Goal: Download file/media

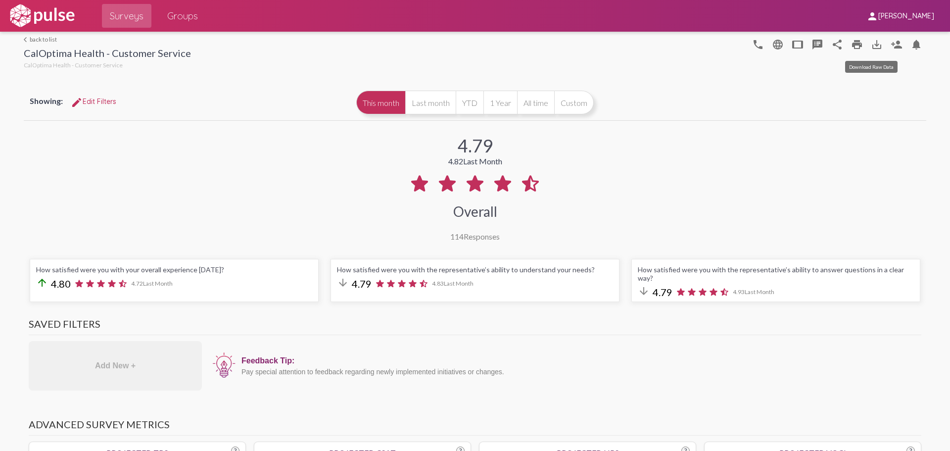
click at [872, 44] on mat-icon "save_alt" at bounding box center [877, 45] width 12 height 12
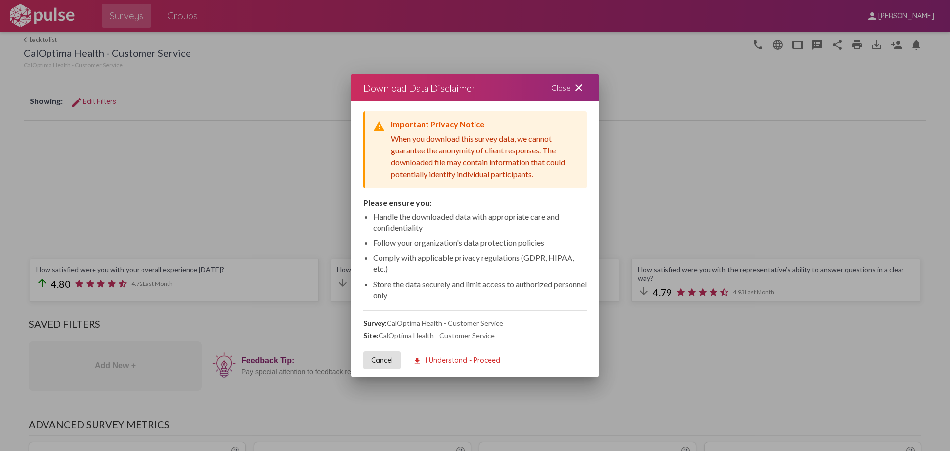
click at [730, 97] on div at bounding box center [475, 225] width 950 height 451
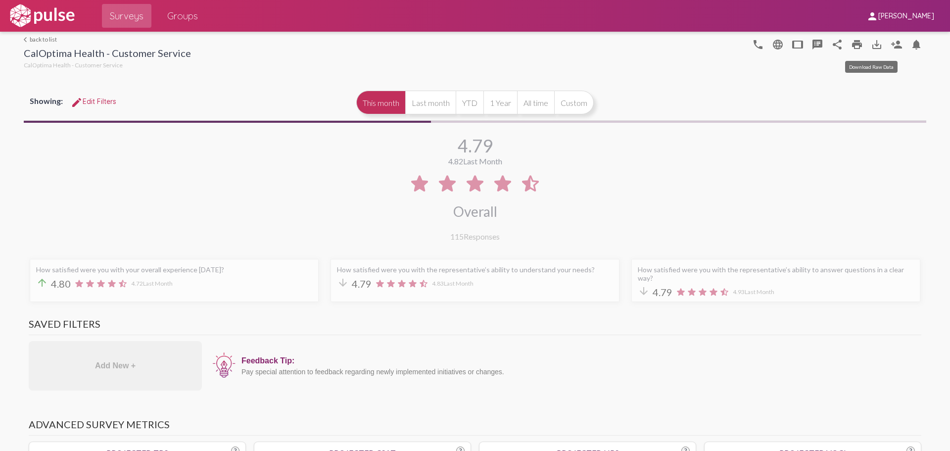
click at [871, 48] on mat-icon "save_alt" at bounding box center [877, 45] width 12 height 12
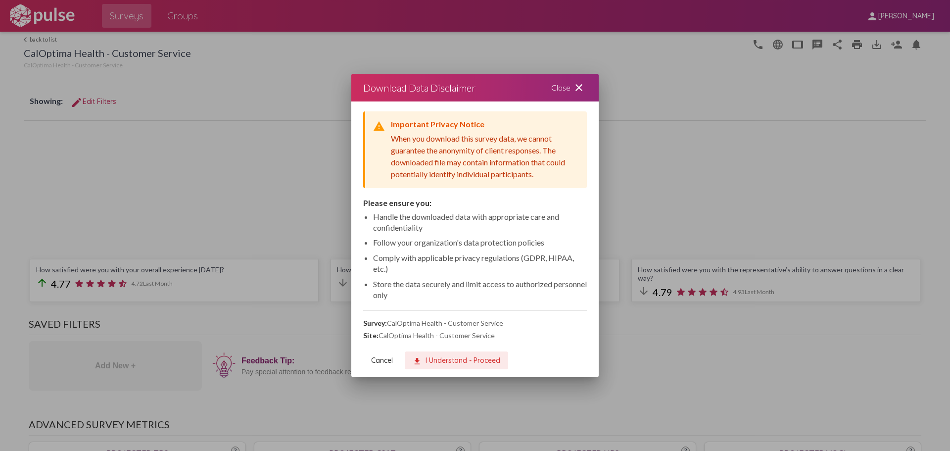
click at [449, 362] on span "download I Understand - Proceed" at bounding box center [457, 360] width 88 height 9
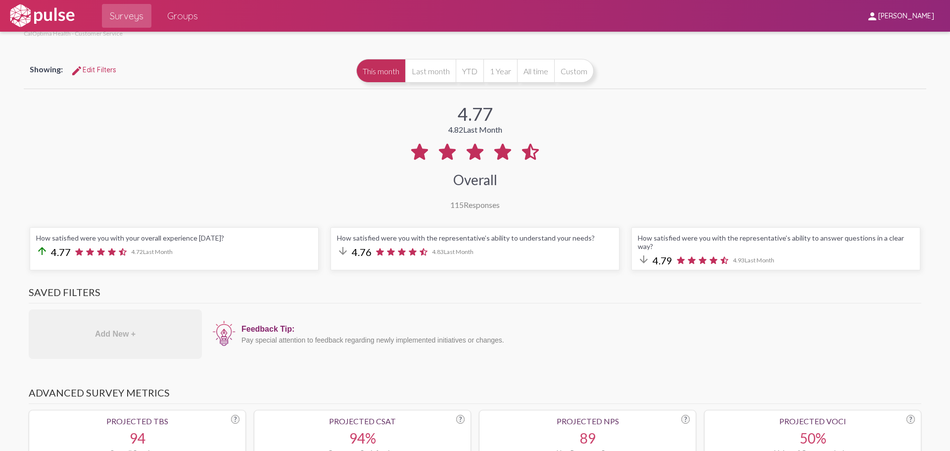
scroll to position [49, 0]
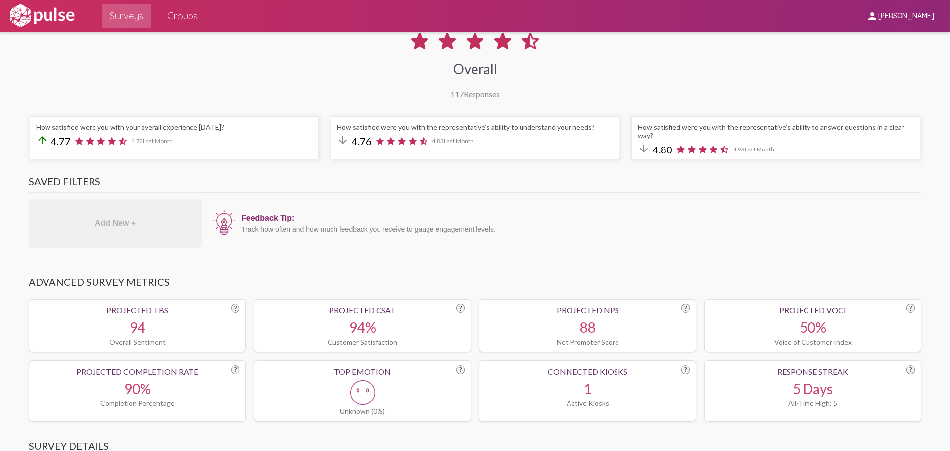
scroll to position [148, 0]
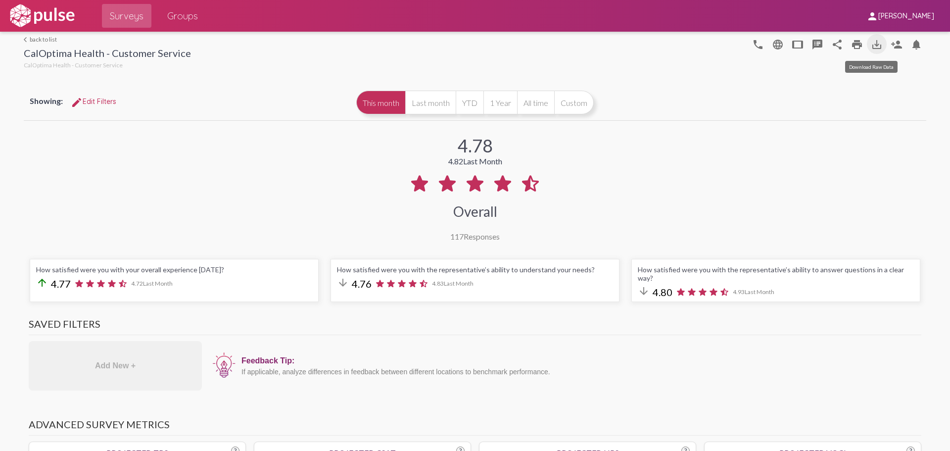
click at [871, 39] on mat-icon "save_alt" at bounding box center [877, 45] width 12 height 12
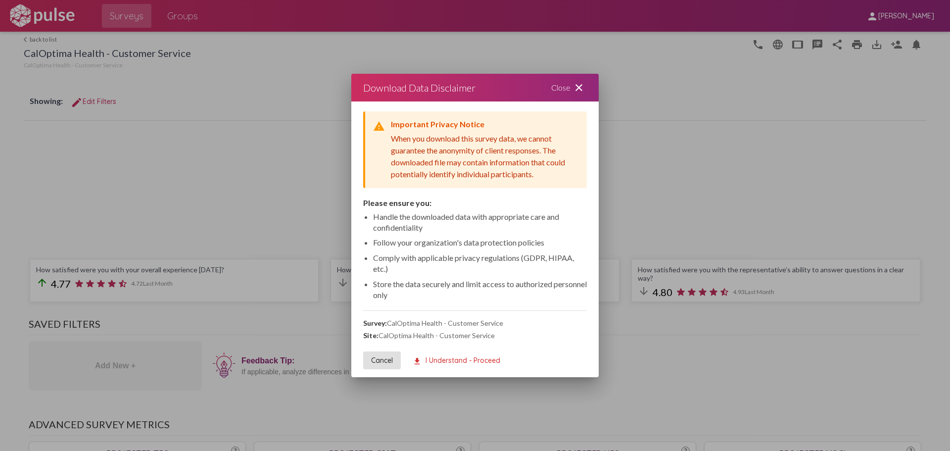
click at [471, 360] on span "download I Understand - Proceed" at bounding box center [457, 360] width 88 height 9
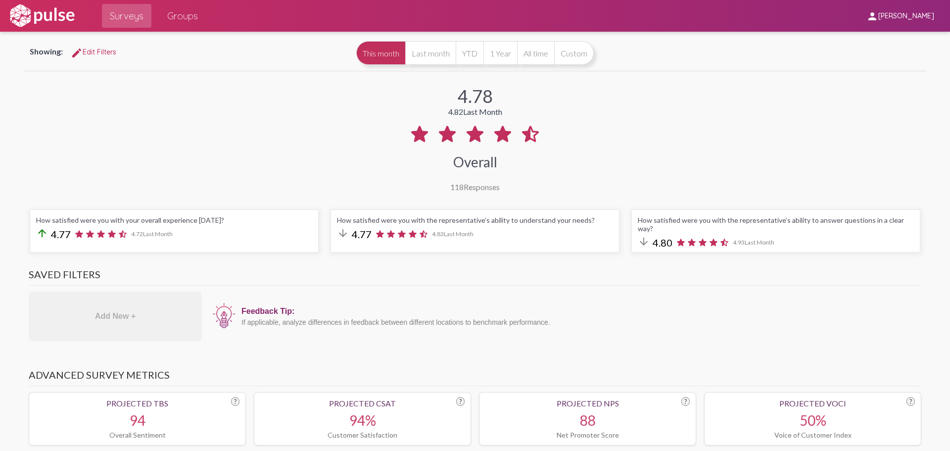
scroll to position [99, 0]
